Goal: Task Accomplishment & Management: Use online tool/utility

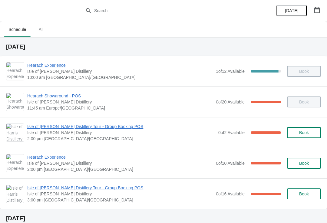
click at [47, 126] on span "Isle of [PERSON_NAME] Distillery Tour - Group Booking POS" at bounding box center [121, 126] width 188 height 6
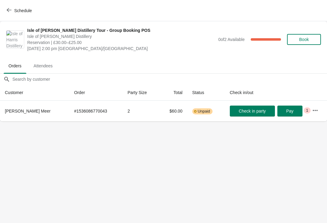
click at [9, 11] on icon "button" at bounding box center [9, 10] width 5 height 5
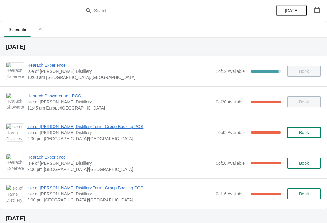
click at [35, 159] on span "Hearach Experience" at bounding box center [120, 157] width 186 height 6
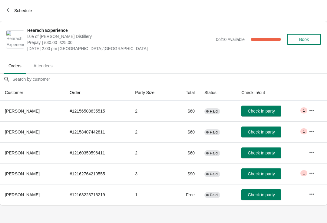
click at [10, 12] on icon "button" at bounding box center [9, 10] width 5 height 5
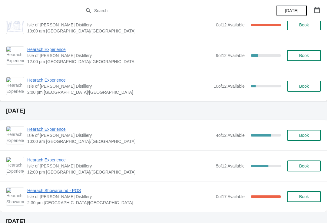
scroll to position [212, 0]
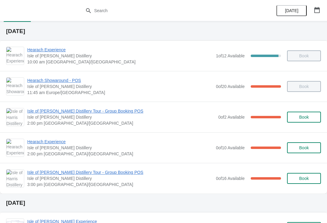
scroll to position [14, 0]
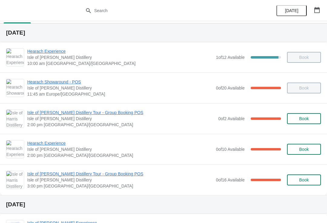
click at [66, 171] on span "Isle of [PERSON_NAME] Distillery Tour - Group Booking POS" at bounding box center [120, 174] width 186 height 6
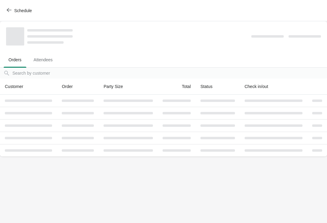
scroll to position [0, 0]
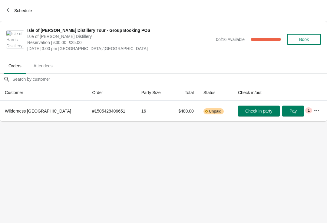
click at [15, 7] on button "Schedule" at bounding box center [20, 10] width 34 height 11
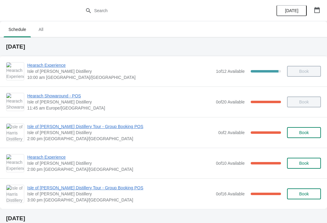
click at [53, 155] on span "Hearach Experience" at bounding box center [120, 157] width 186 height 6
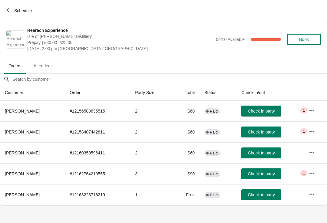
click at [260, 198] on button "Check in party" at bounding box center [261, 194] width 40 height 11
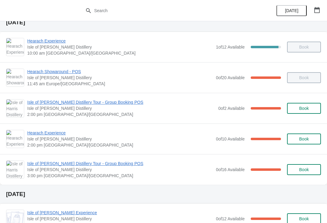
scroll to position [25, 0]
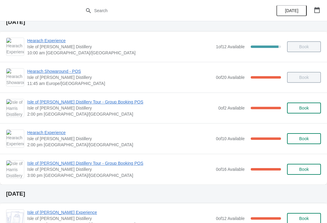
click at [37, 134] on span "Hearach Experience" at bounding box center [120, 132] width 186 height 6
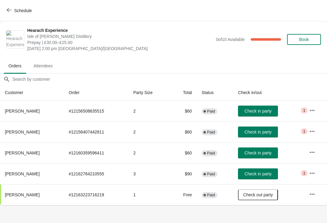
click at [258, 133] on span "Check in party" at bounding box center [258, 131] width 27 height 5
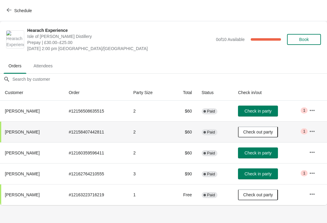
click at [270, 111] on span "Check in party" at bounding box center [258, 110] width 27 height 5
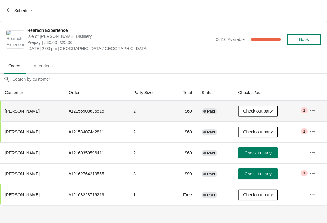
click at [268, 155] on span "Check in party" at bounding box center [258, 152] width 27 height 5
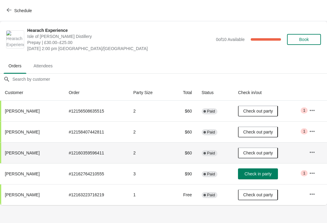
click at [255, 175] on span "Check in party" at bounding box center [258, 173] width 27 height 5
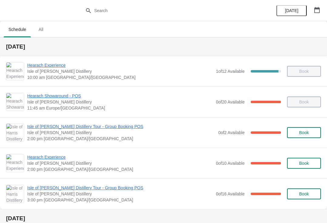
click at [32, 156] on span "Hearach Experience" at bounding box center [120, 157] width 186 height 6
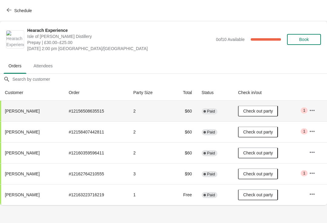
click at [300, 109] on td "Check out party" at bounding box center [268, 111] width 71 height 21
click at [305, 110] on span "1" at bounding box center [304, 110] width 2 height 5
click at [308, 111] on button "button" at bounding box center [312, 110] width 11 height 11
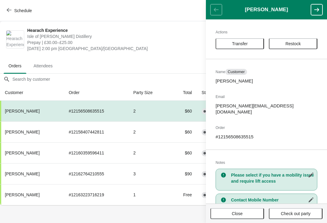
click at [299, 108] on p "james.haseler@googlemail.com" at bounding box center [267, 109] width 102 height 12
click at [5, 10] on button "Schedule" at bounding box center [20, 10] width 34 height 11
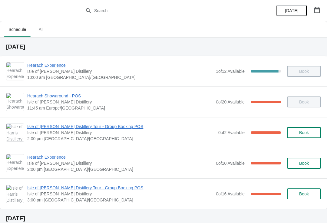
click at [267, 165] on div "0 of 10 Available 100 %" at bounding box center [248, 163] width 65 height 11
click at [268, 166] on div "0 of 10 Available 100 %" at bounding box center [248, 163] width 65 height 11
click at [37, 160] on span "Hearach Experience" at bounding box center [120, 157] width 186 height 6
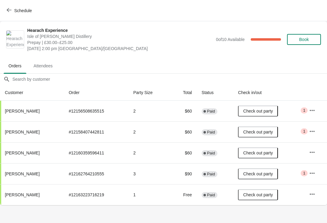
click at [306, 172] on span "Critical 1" at bounding box center [304, 173] width 7 height 6
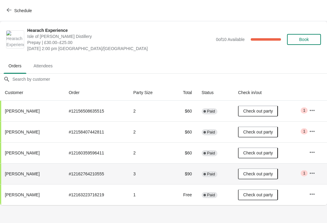
click at [308, 172] on button "button" at bounding box center [312, 173] width 11 height 11
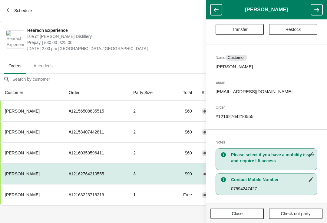
scroll to position [15, 0]
click at [256, 218] on button "Close" at bounding box center [238, 213] width 54 height 11
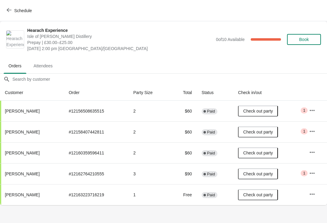
click at [309, 130] on icon "button" at bounding box center [312, 131] width 6 height 6
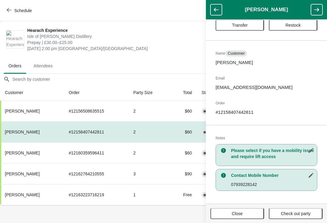
scroll to position [18, 0]
click at [251, 218] on button "Close" at bounding box center [238, 213] width 54 height 11
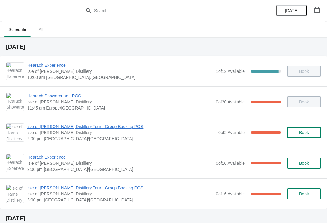
click at [40, 159] on span "Hearach Experience" at bounding box center [120, 157] width 186 height 6
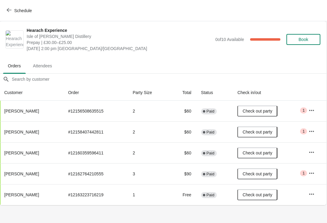
scroll to position [0, 0]
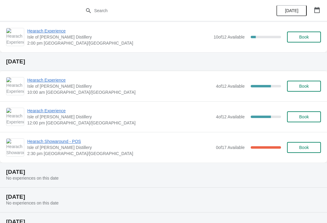
scroll to position [262, 0]
